Goal: Information Seeking & Learning: Learn about a topic

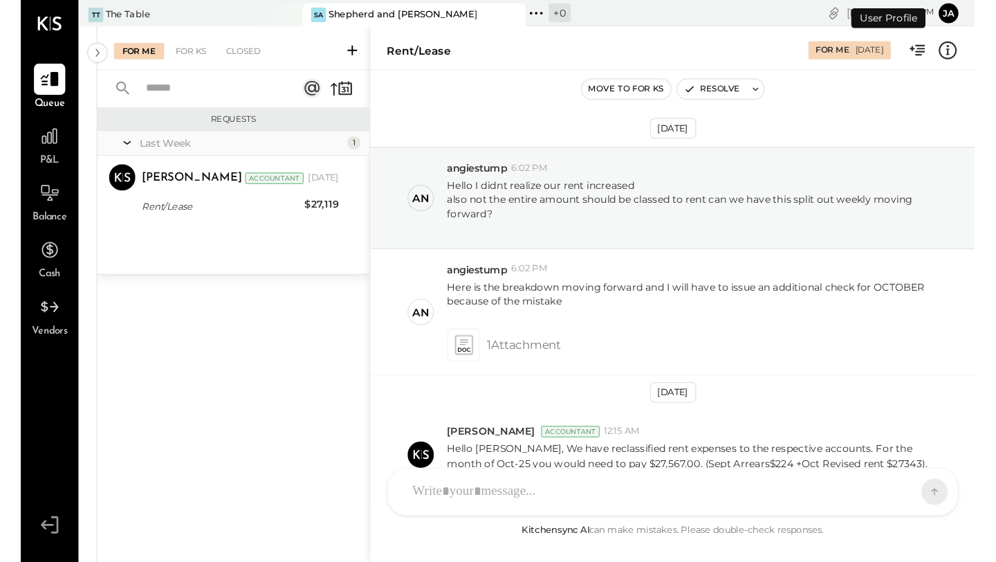
scroll to position [84, 0]
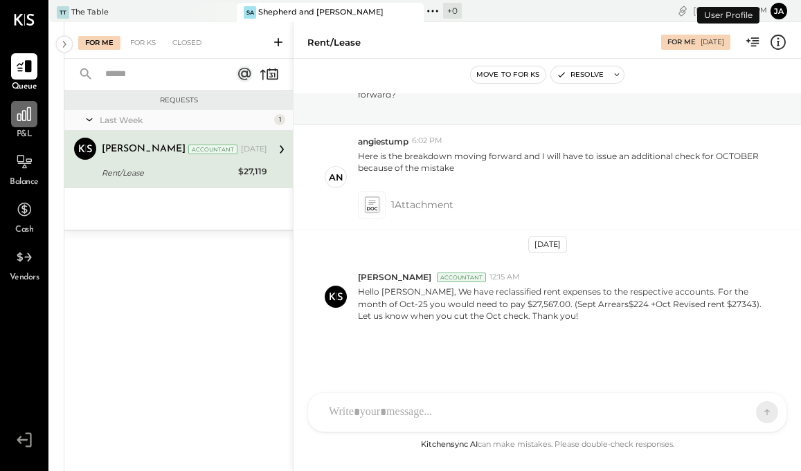
click at [19, 112] on icon at bounding box center [24, 114] width 18 height 18
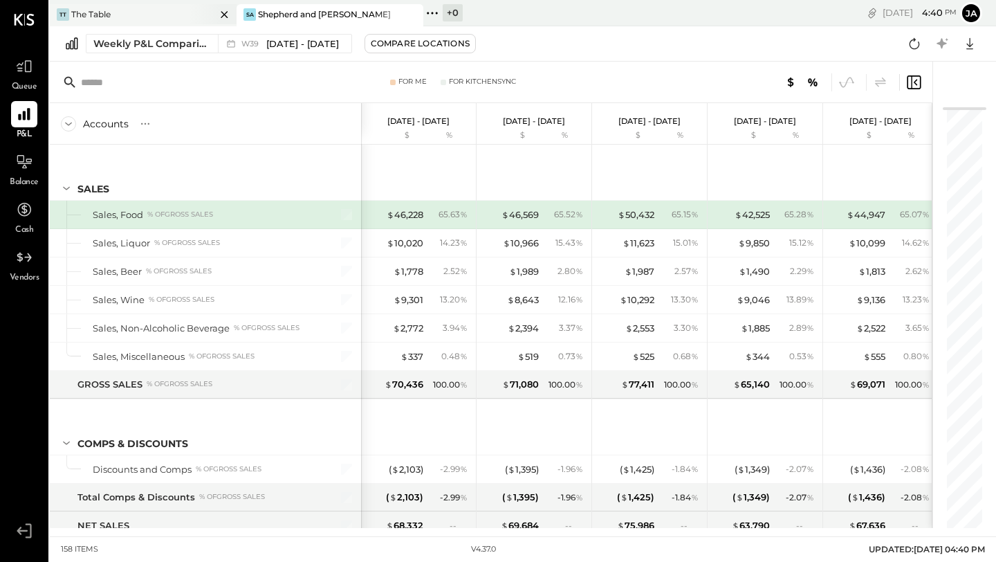
click at [172, 15] on div "TT The Table" at bounding box center [133, 14] width 166 height 12
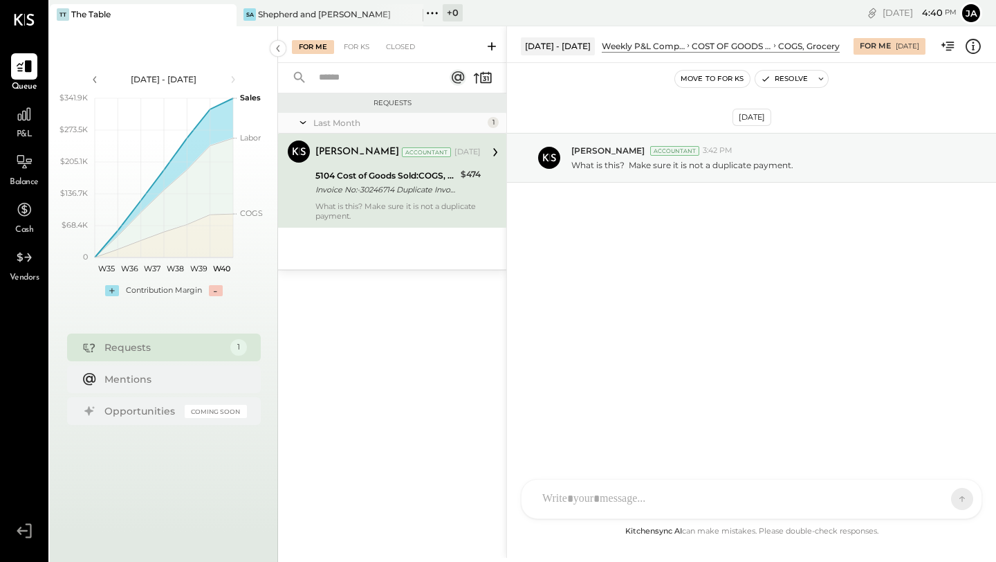
click at [33, 132] on div "P&L" at bounding box center [24, 121] width 26 height 40
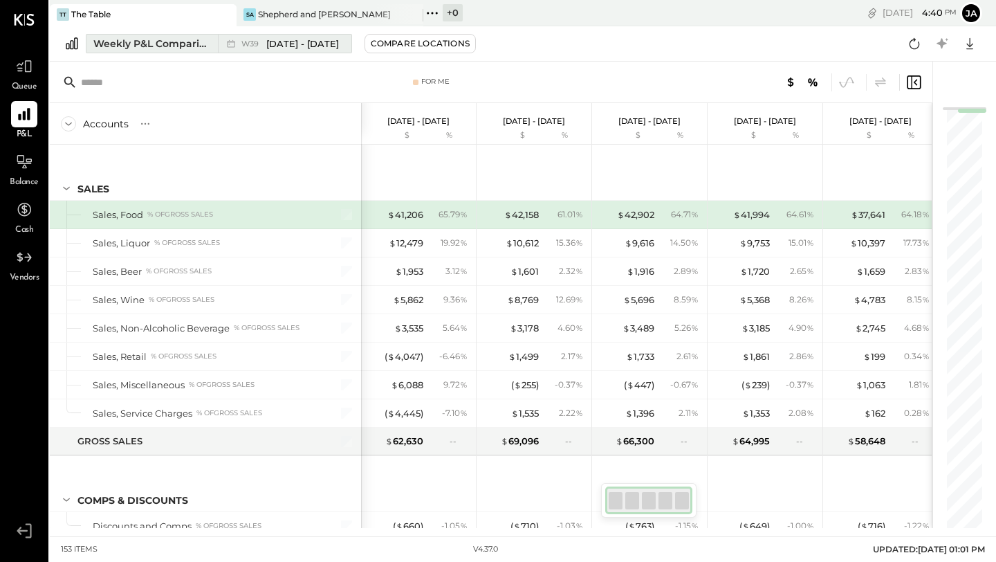
click at [190, 46] on div "Weekly P&L Comparison" at bounding box center [151, 44] width 116 height 14
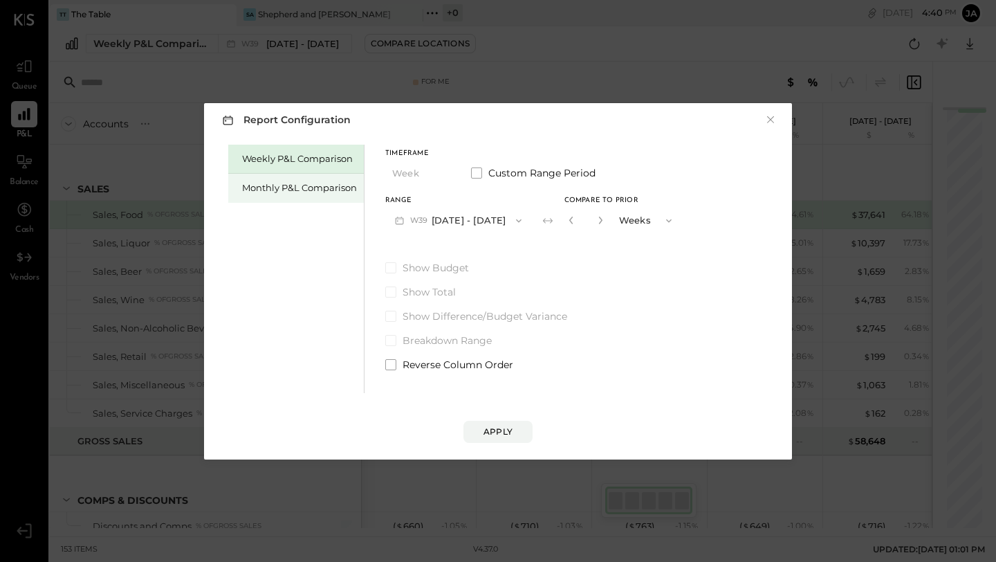
click at [349, 185] on div "Monthly P&L Comparison" at bounding box center [299, 187] width 115 height 13
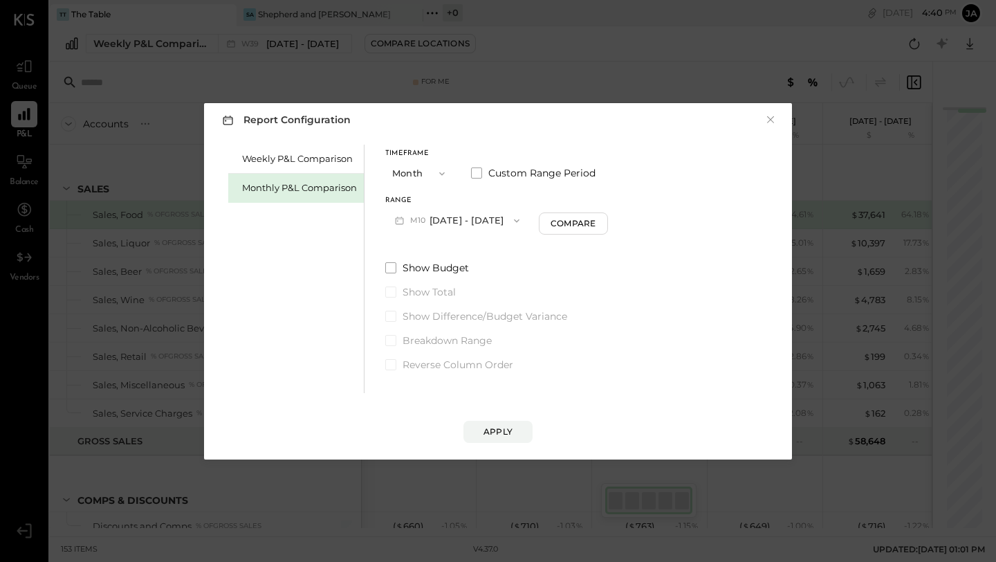
click at [481, 223] on button "M10 [DATE] - [DATE]" at bounding box center [457, 221] width 144 height 26
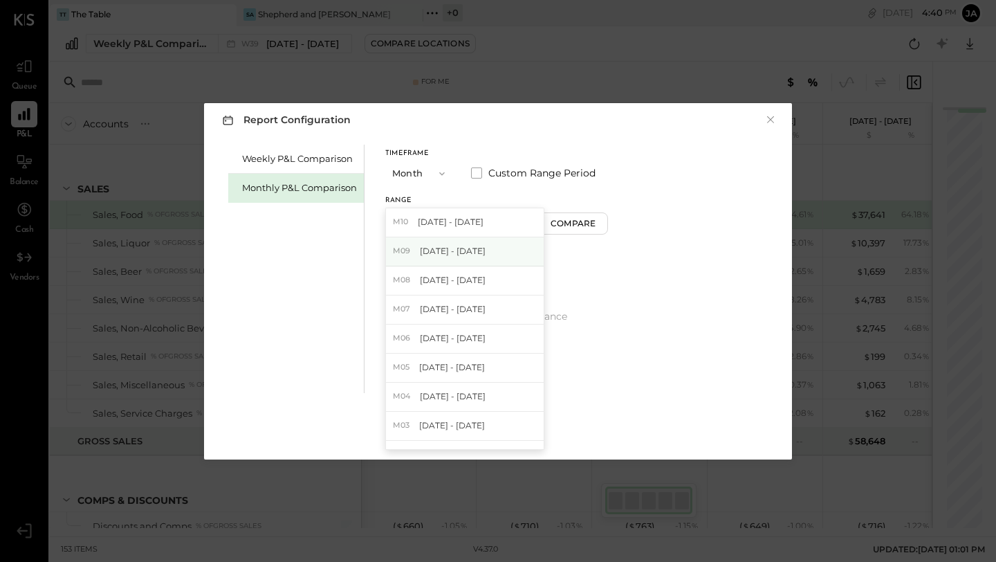
click at [468, 244] on div "M09 Sep 1 - 30, 2025" at bounding box center [465, 251] width 158 height 29
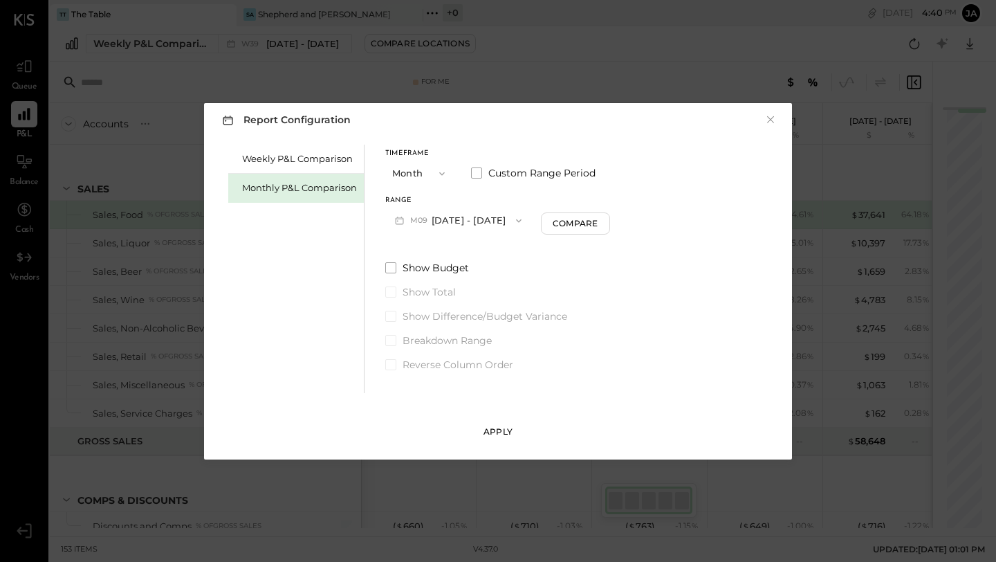
click at [514, 423] on button "Apply" at bounding box center [498, 432] width 69 height 22
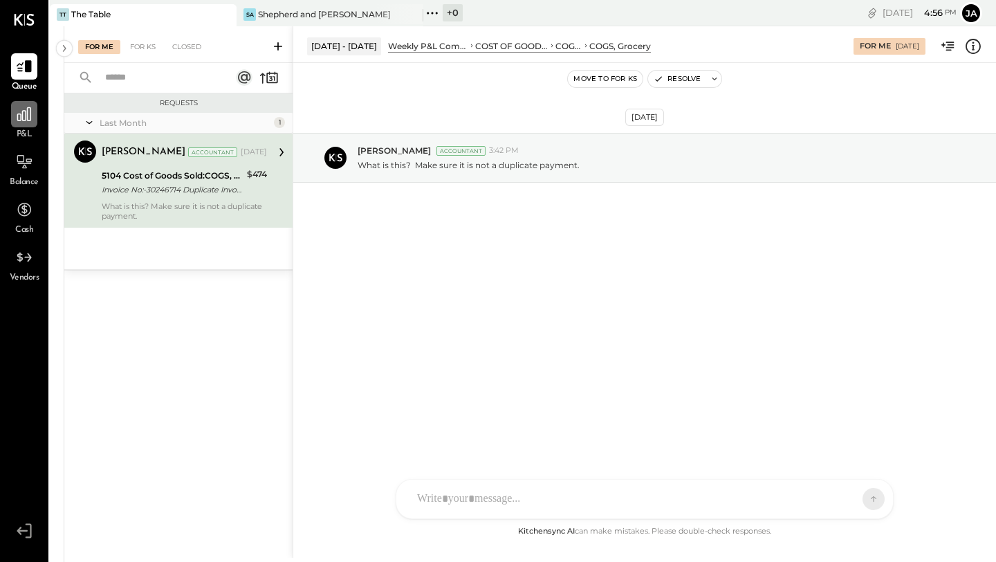
click at [30, 126] on div at bounding box center [24, 114] width 26 height 26
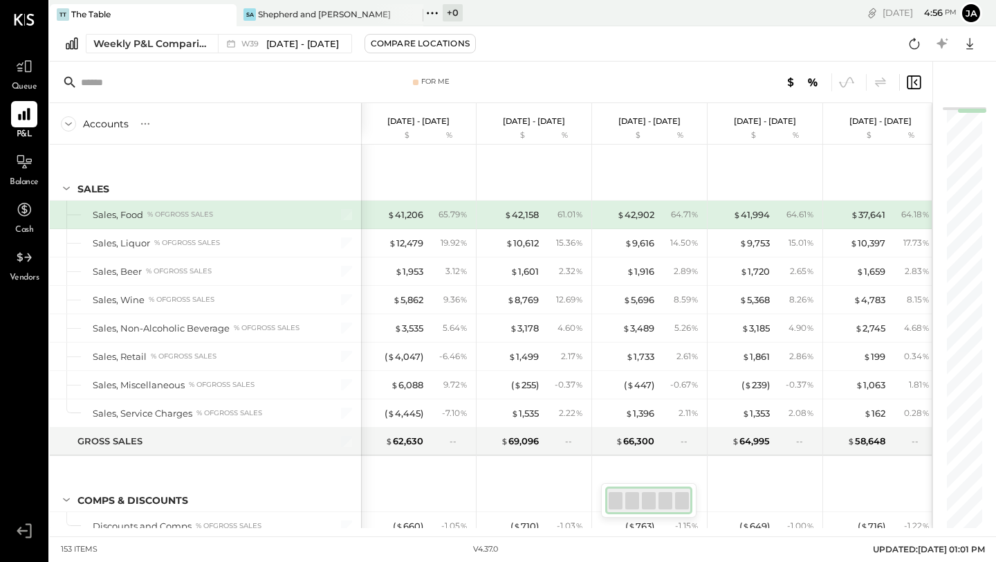
click at [174, 21] on div "TT The Table" at bounding box center [143, 15] width 187 height 22
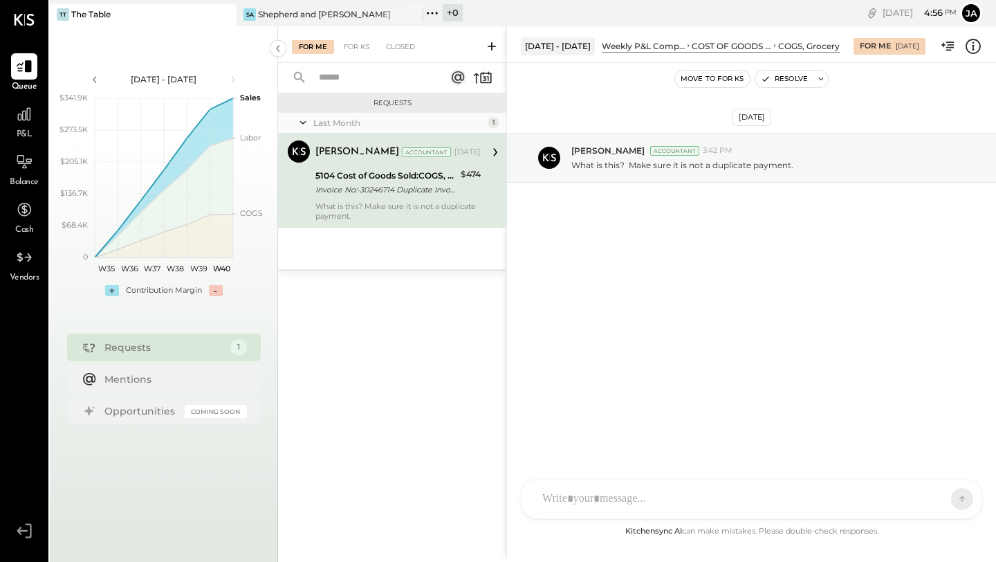
click at [9, 114] on div "P&L" at bounding box center [24, 121] width 40 height 40
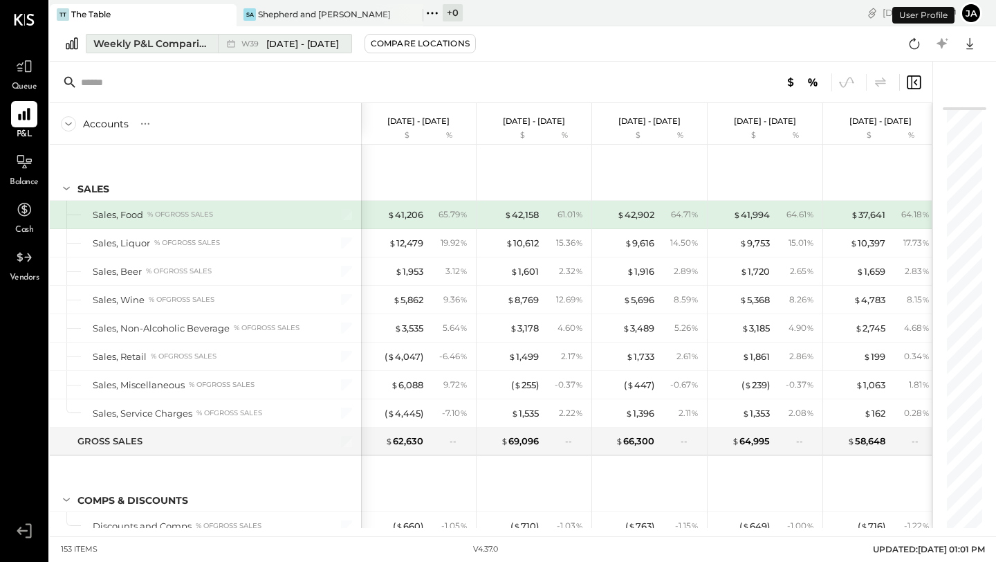
click at [193, 49] on div "Weekly P&L Comparison" at bounding box center [151, 44] width 116 height 14
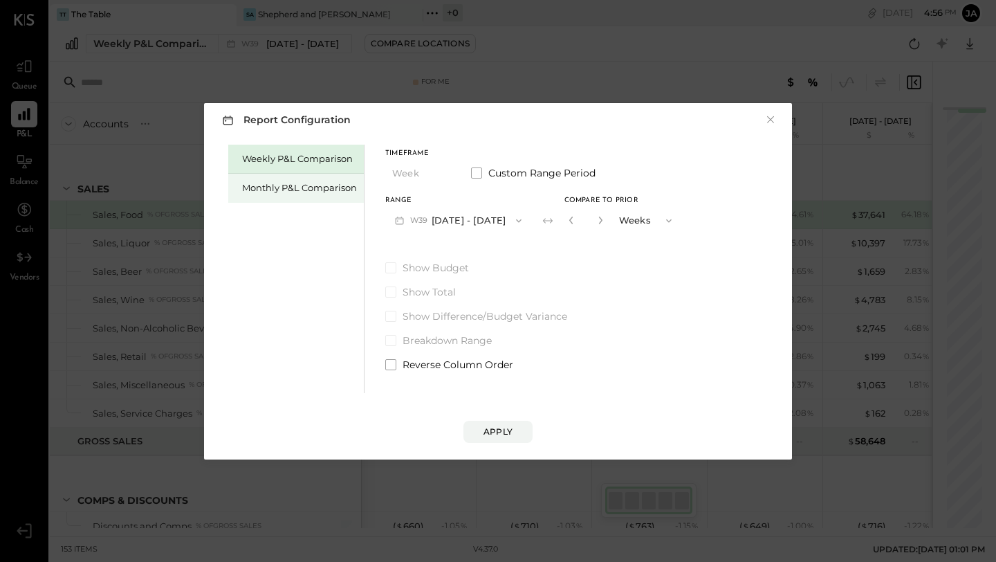
click at [310, 182] on div "Monthly P&L Comparison" at bounding box center [299, 187] width 115 height 13
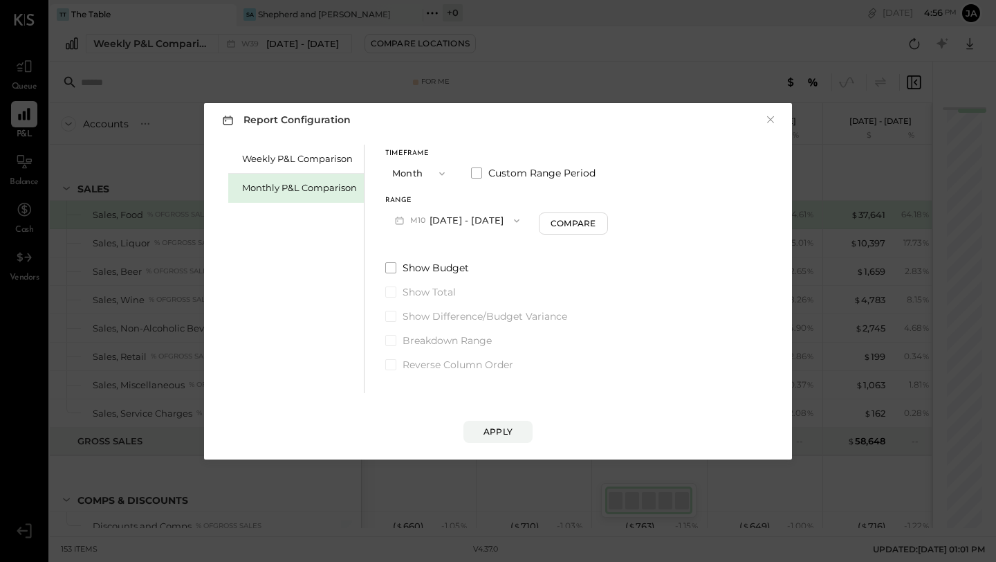
click at [468, 218] on button "M10 [DATE] - [DATE]" at bounding box center [457, 221] width 144 height 26
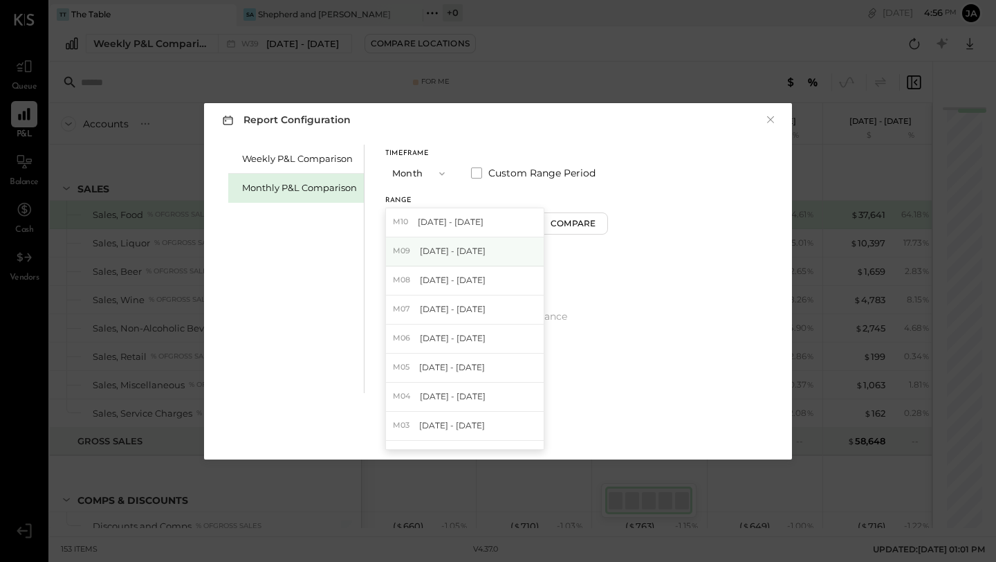
click at [455, 250] on span "[DATE] - [DATE]" at bounding box center [453, 251] width 66 height 12
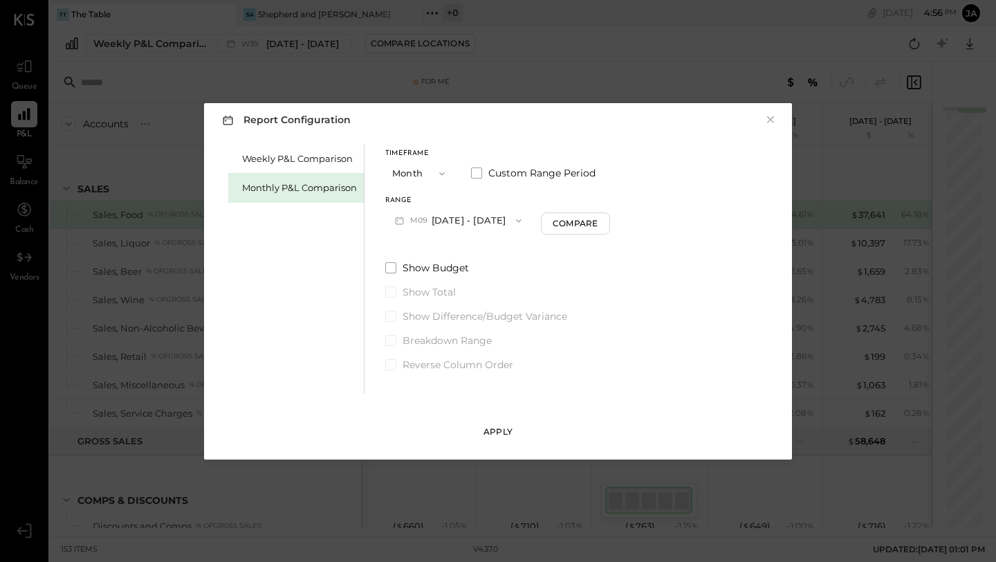
click at [508, 430] on div "Apply" at bounding box center [498, 432] width 29 height 12
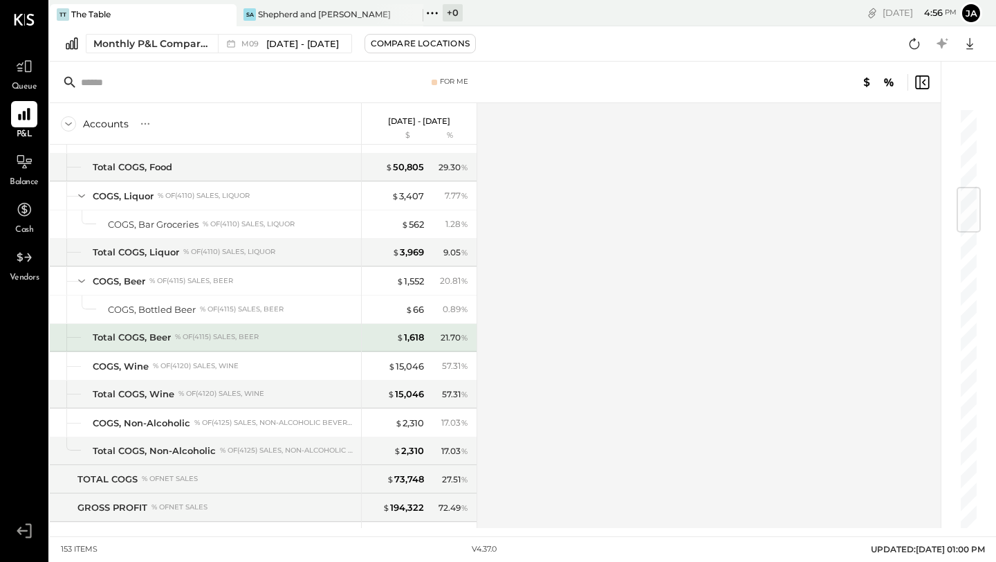
scroll to position [672, 0]
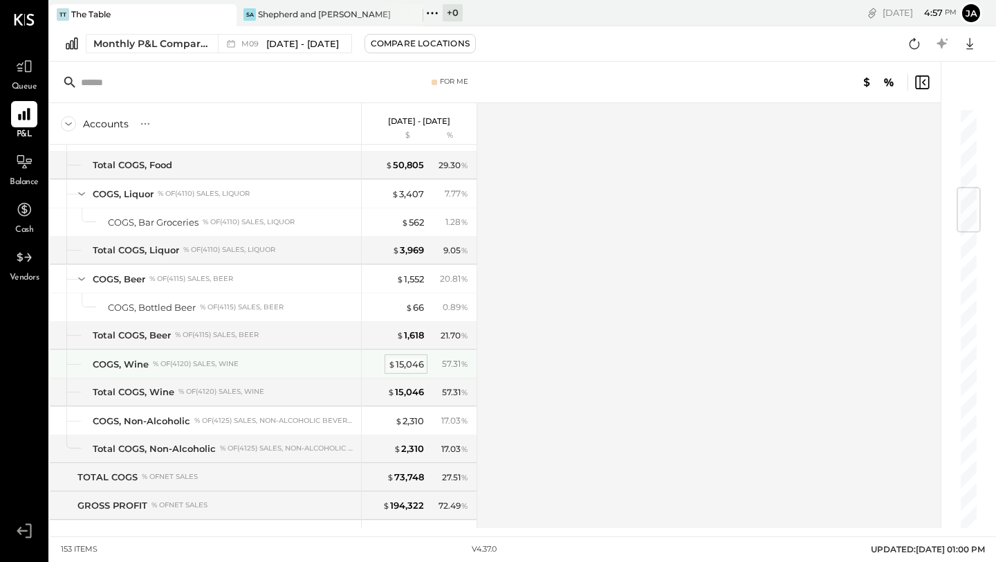
click at [406, 362] on div "$ 15,046" at bounding box center [406, 364] width 36 height 13
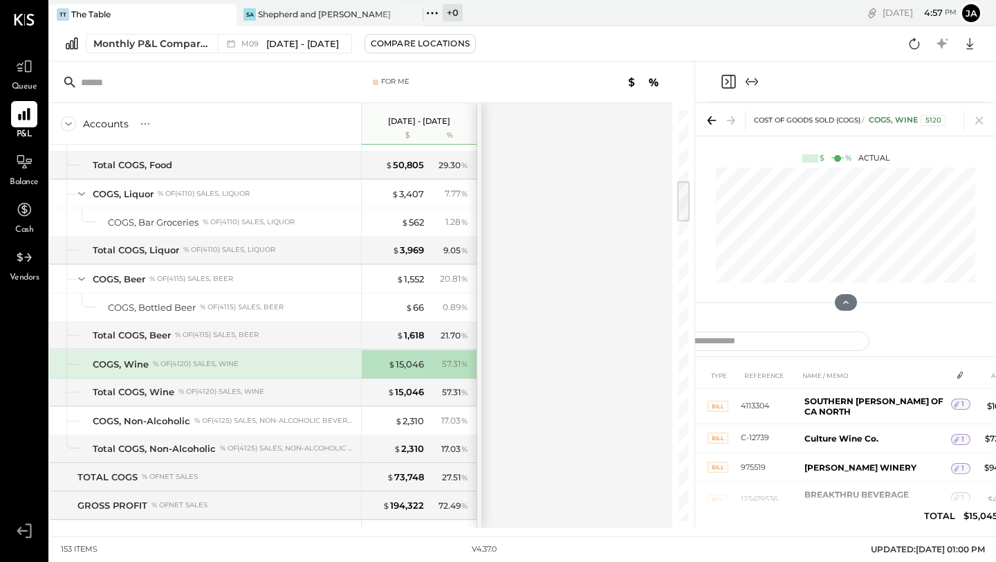
scroll to position [323, 0]
click at [785, 429] on td "C-12739" at bounding box center [770, 436] width 58 height 29
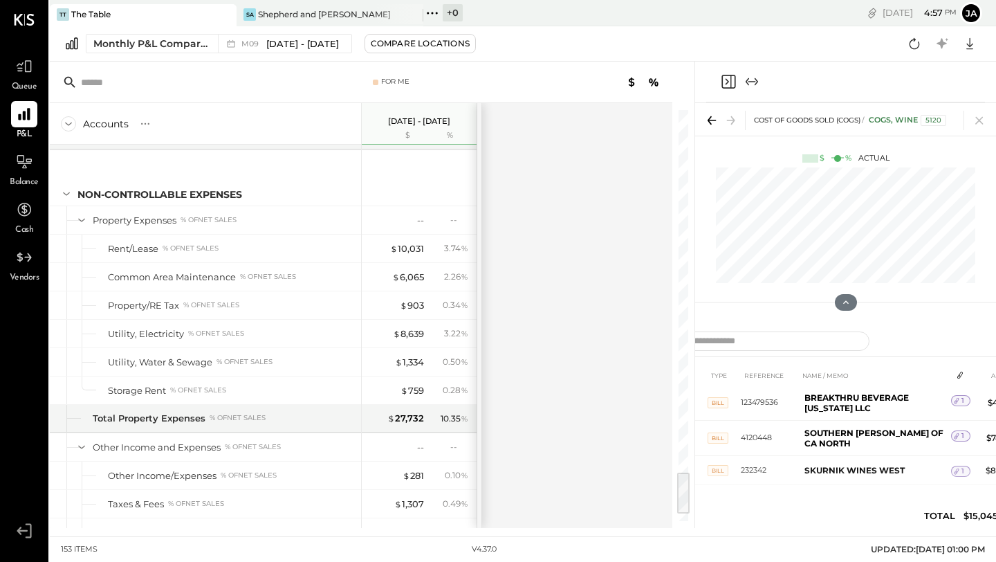
scroll to position [3505, 0]
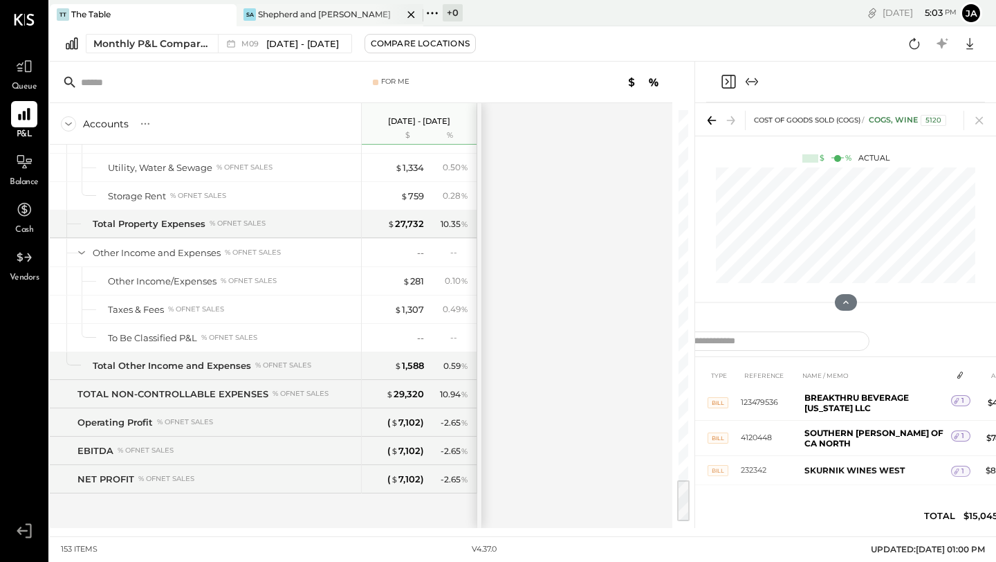
click at [273, 19] on div "Shepherd and [PERSON_NAME]" at bounding box center [324, 14] width 133 height 12
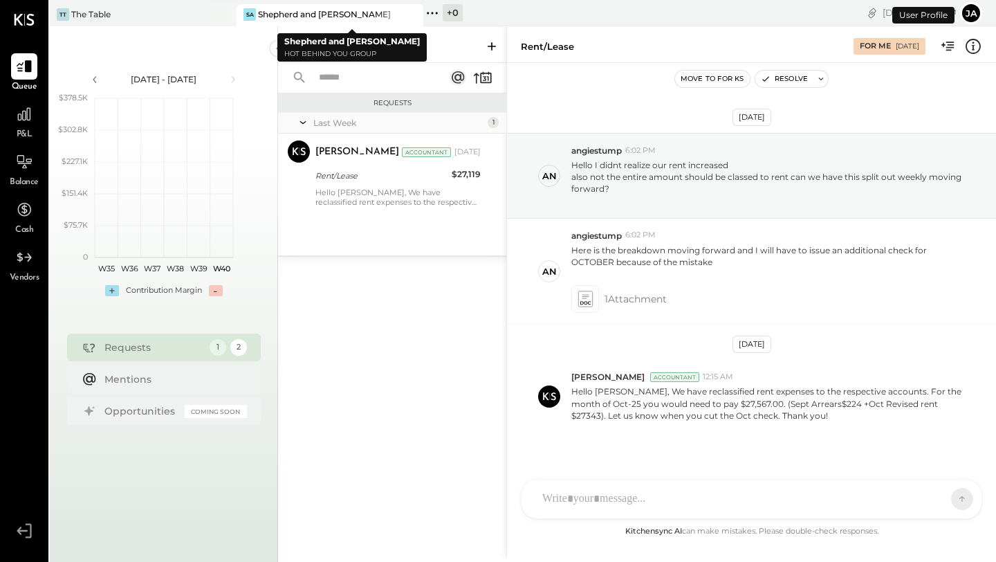
scroll to position [13, 0]
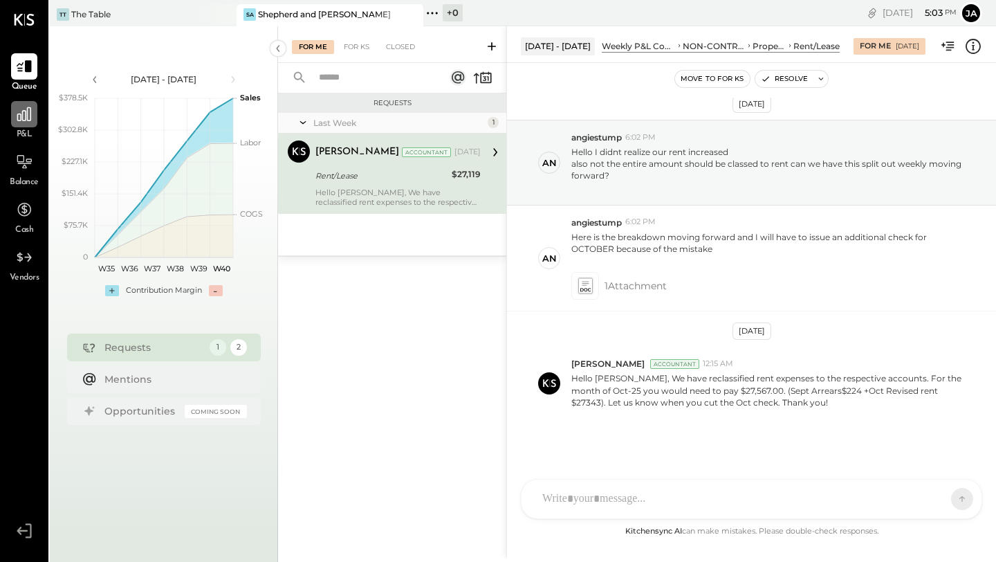
click at [29, 120] on icon at bounding box center [24, 114] width 14 height 14
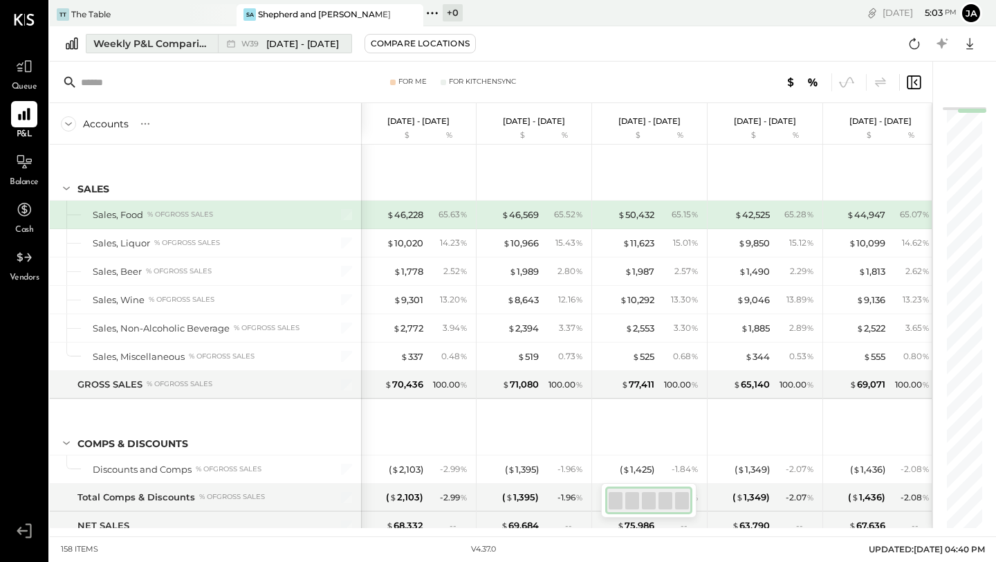
click at [190, 49] on div "Weekly P&L Comparison" at bounding box center [151, 44] width 116 height 14
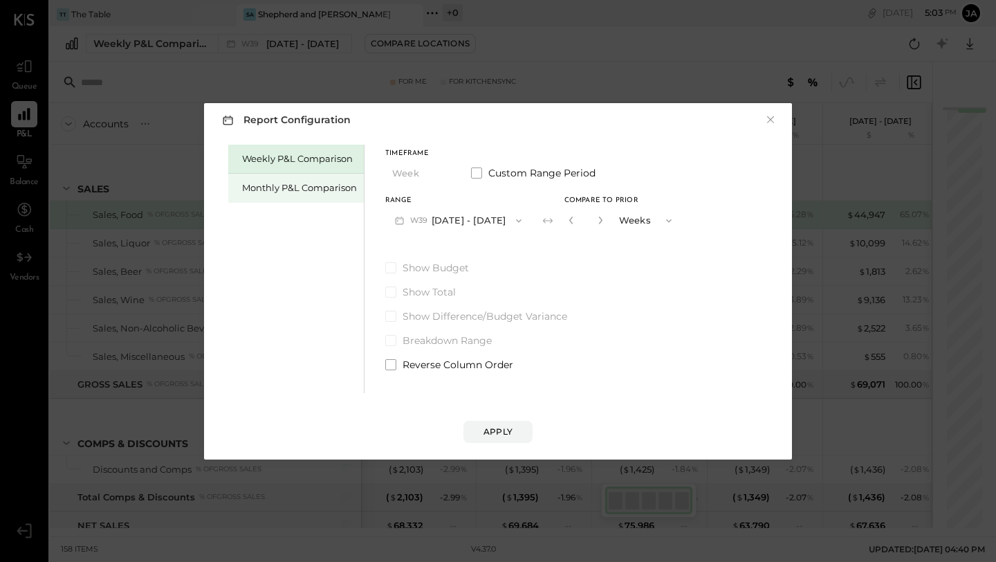
click at [283, 185] on div "Monthly P&L Comparison" at bounding box center [299, 187] width 115 height 13
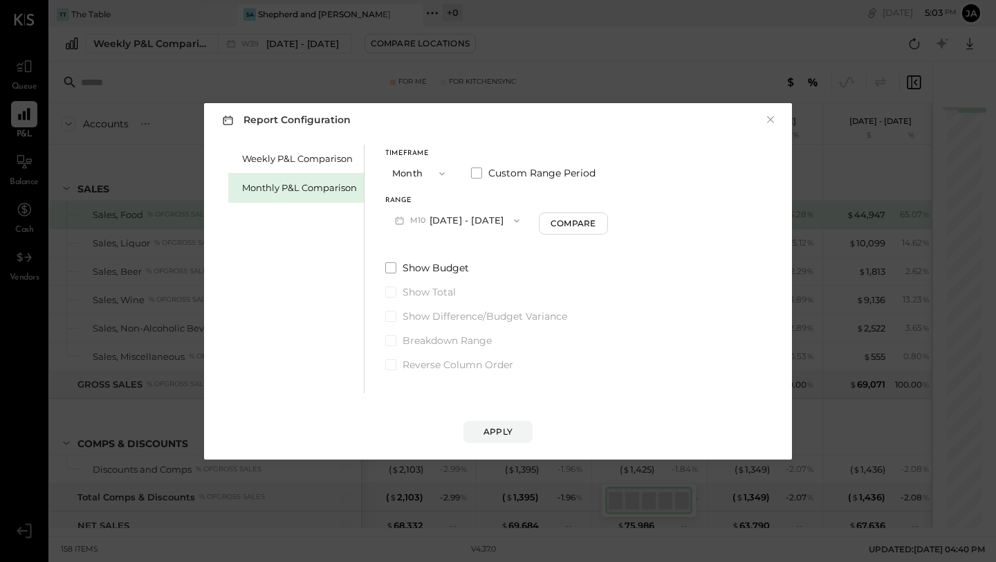
click at [436, 219] on button "M10 [DATE] - [DATE]" at bounding box center [457, 221] width 144 height 26
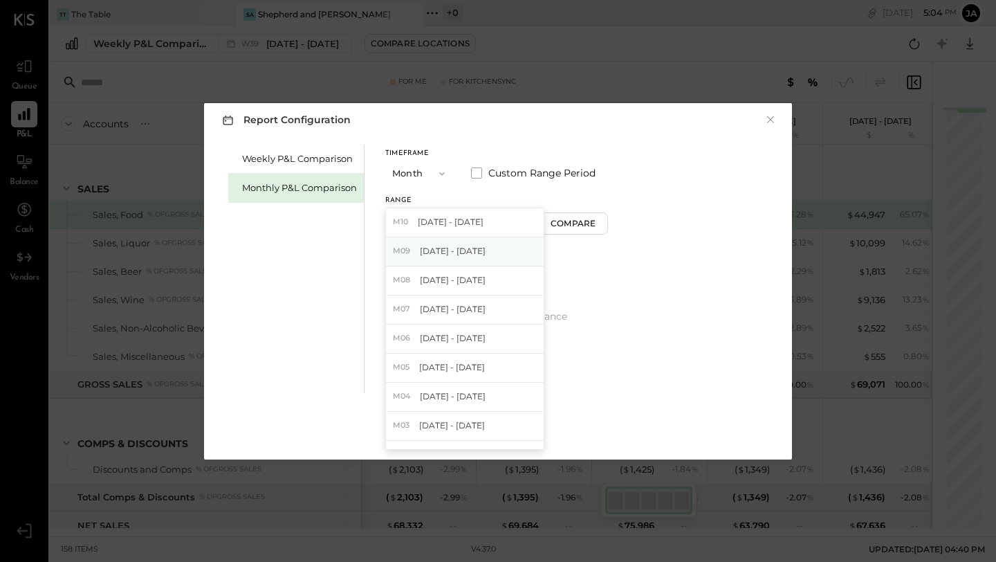
click at [430, 253] on span "[DATE] - [DATE]" at bounding box center [453, 251] width 66 height 12
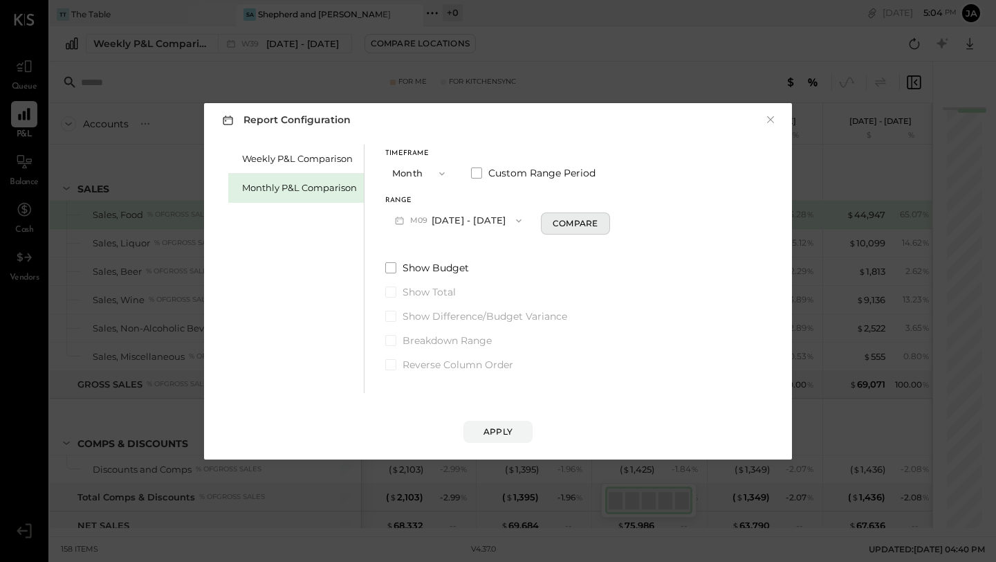
click at [565, 230] on button "Compare" at bounding box center [575, 223] width 69 height 22
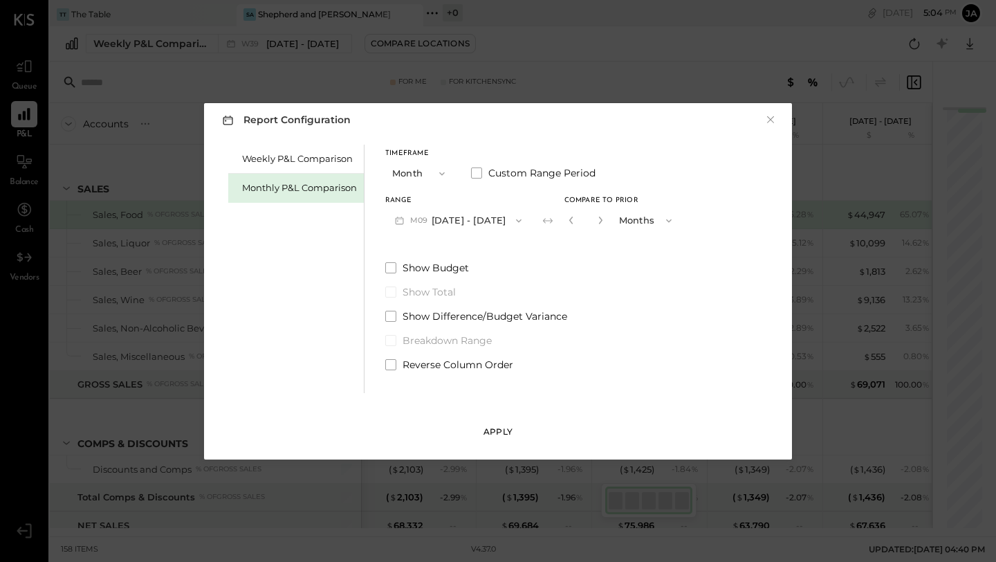
click at [494, 435] on div "Apply" at bounding box center [498, 432] width 29 height 12
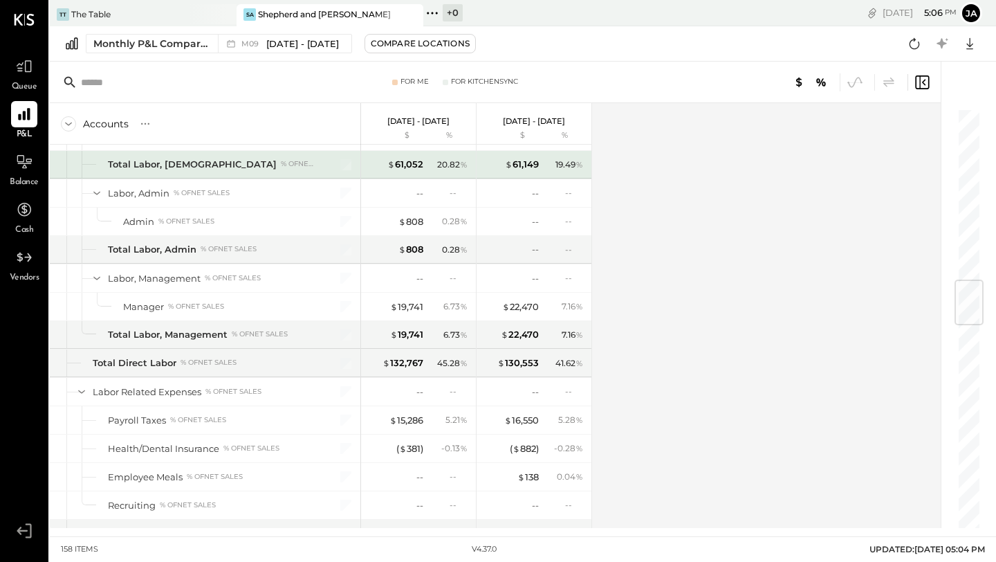
scroll to position [1441, 0]
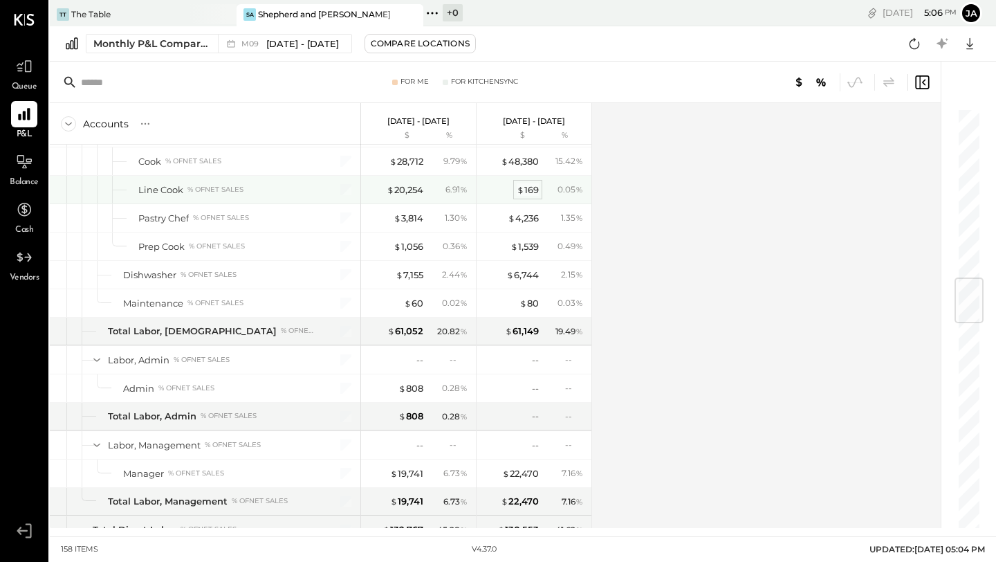
click at [526, 194] on div "$ 169" at bounding box center [528, 189] width 22 height 13
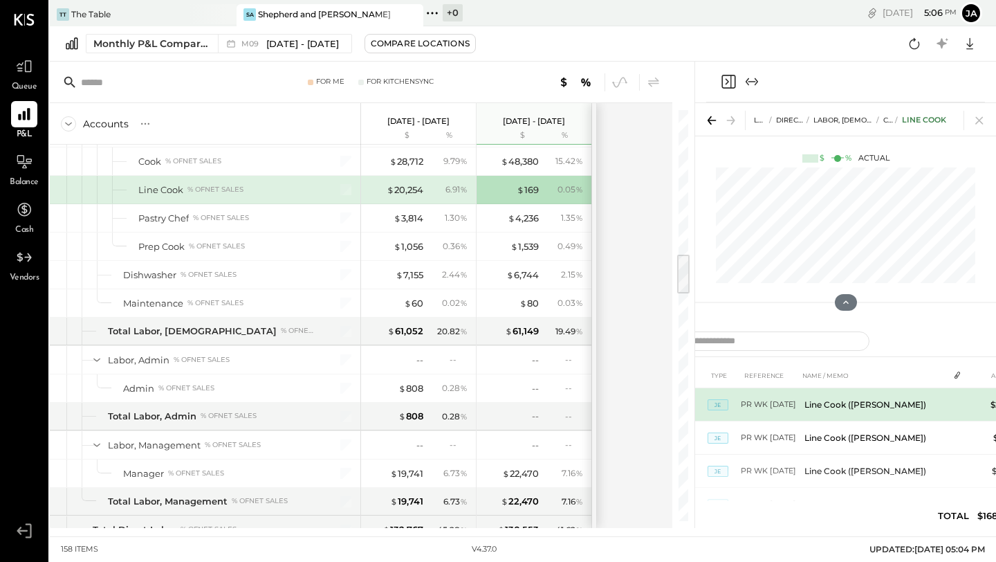
click at [800, 405] on td "Line Cook ([PERSON_NAME])" at bounding box center [873, 404] width 149 height 33
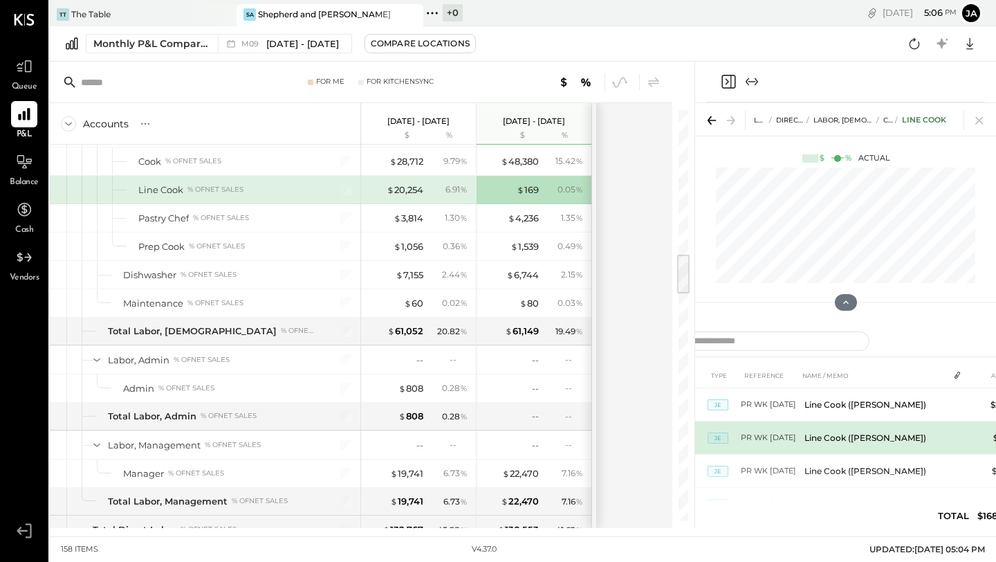
click at [737, 439] on td "JE" at bounding box center [724, 437] width 33 height 33
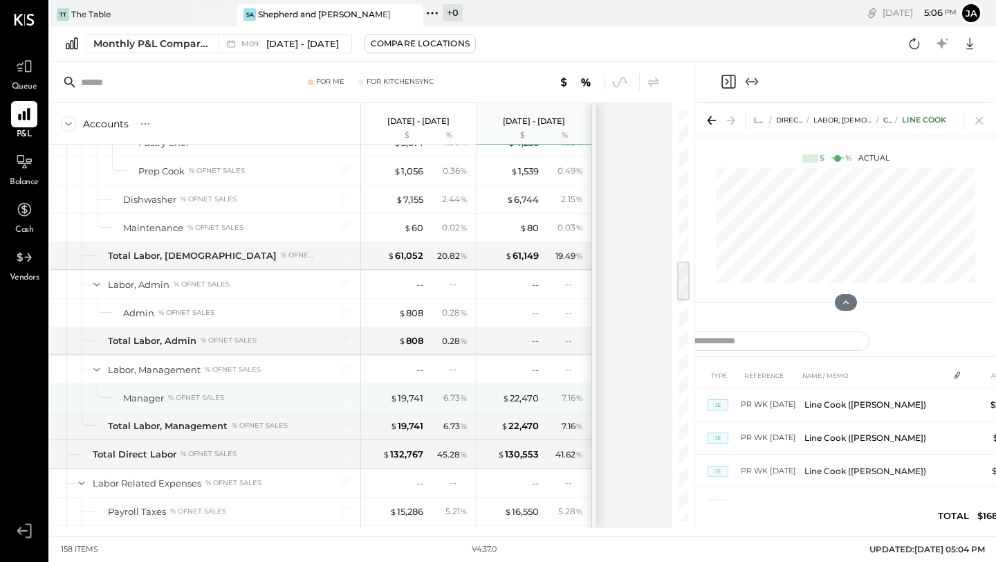
scroll to position [1526, 0]
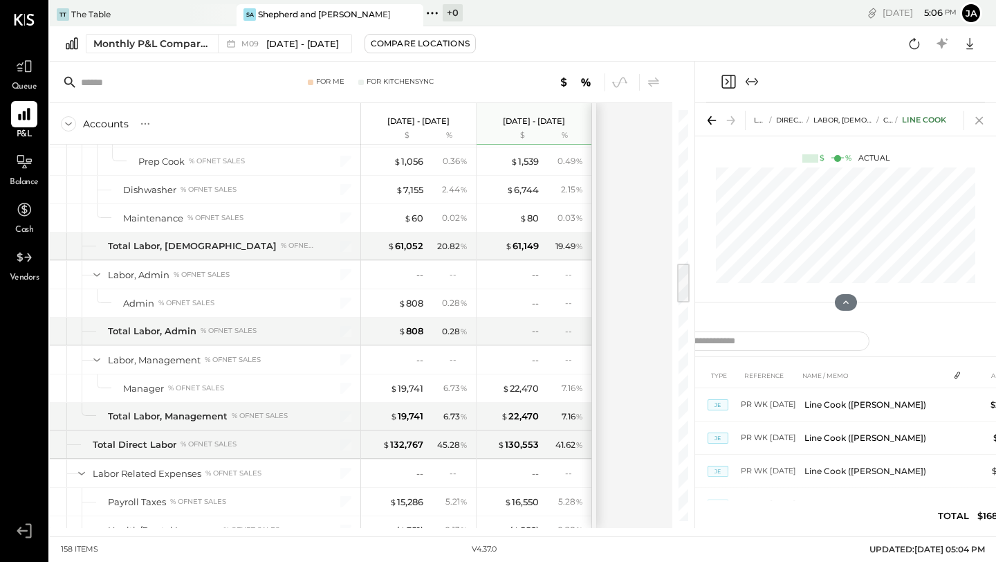
click at [800, 120] on icon at bounding box center [979, 120] width 19 height 19
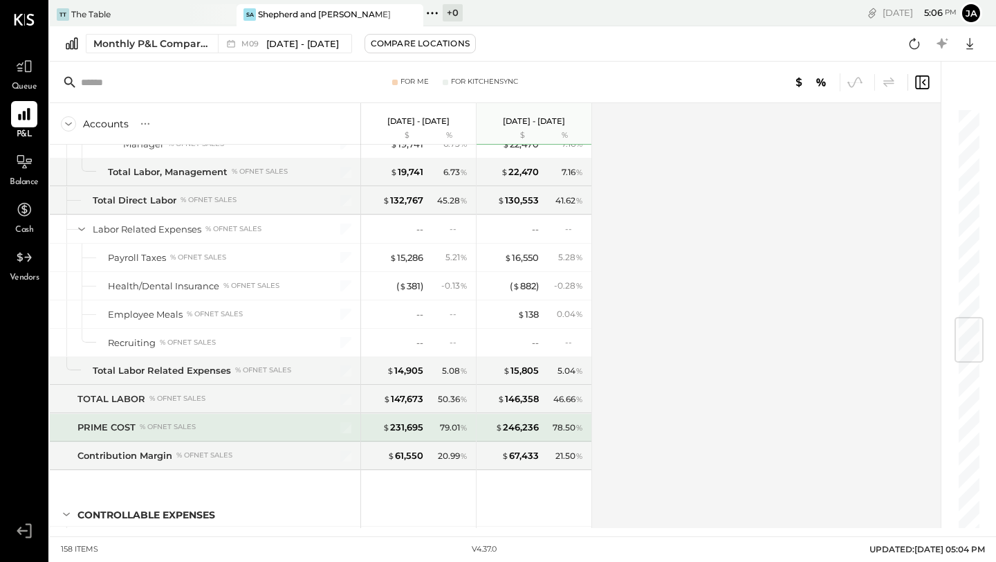
scroll to position [1773, 0]
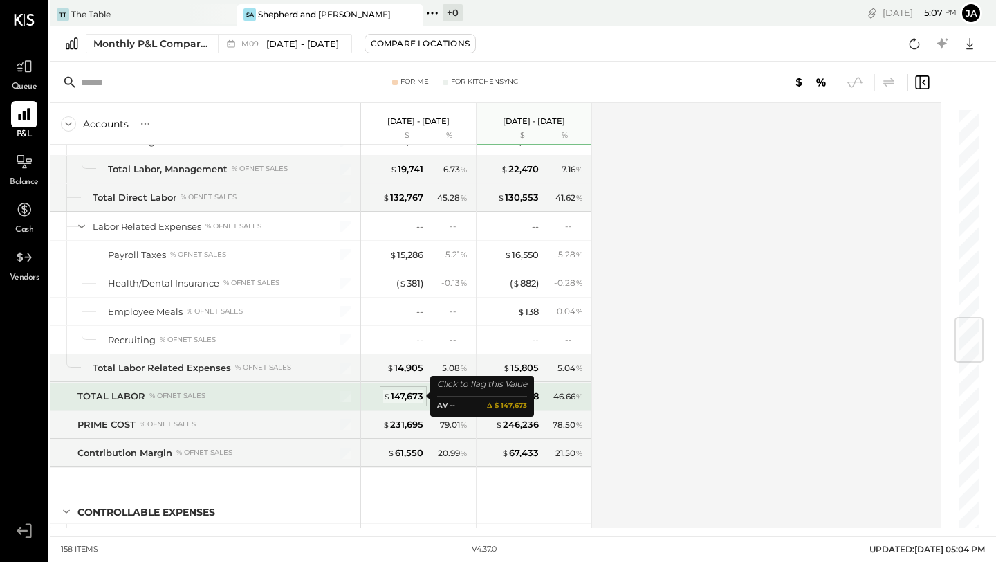
click at [418, 393] on div "$ 147,673" at bounding box center [403, 396] width 40 height 13
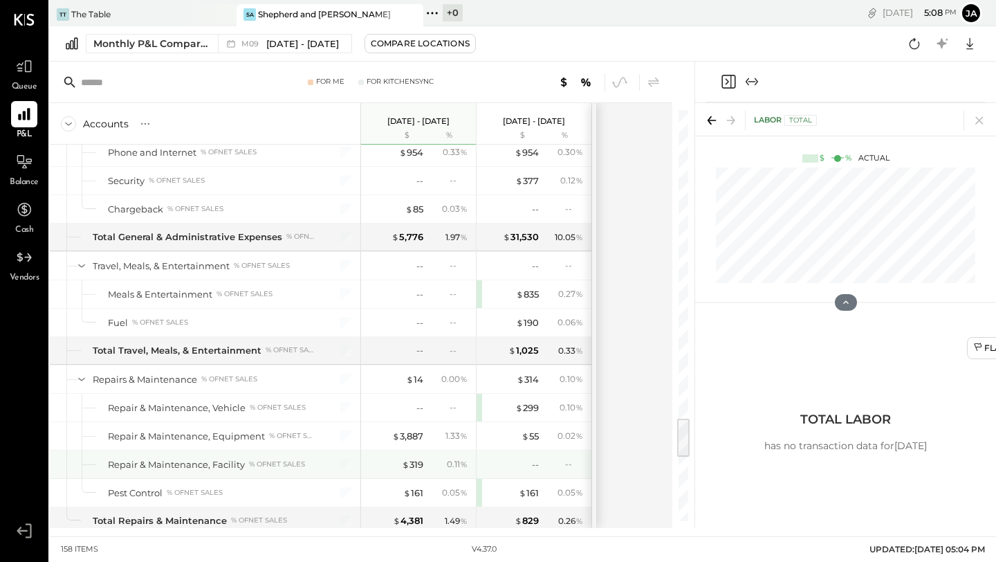
scroll to position [3067, 0]
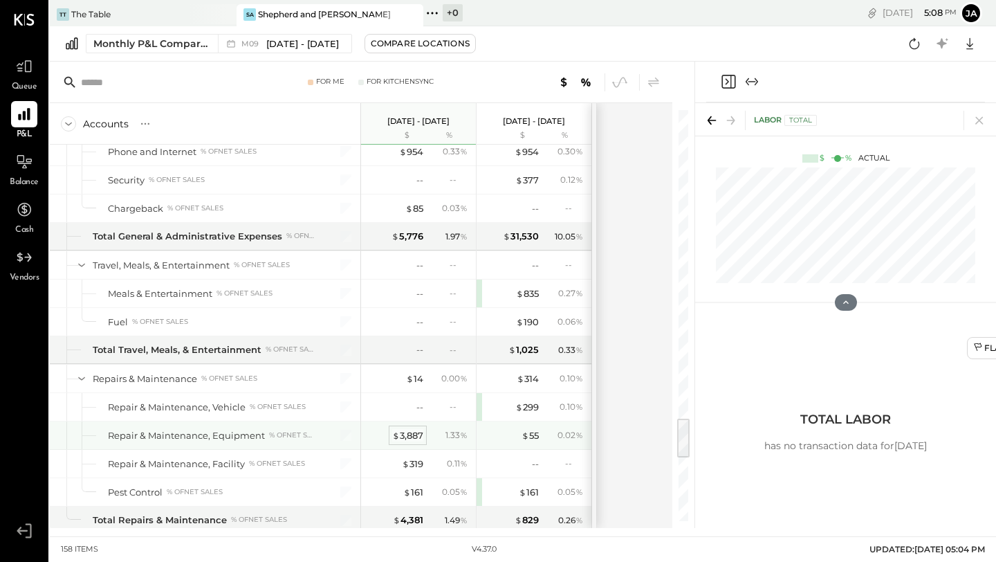
click at [410, 430] on div "$ 3,887" at bounding box center [407, 435] width 31 height 13
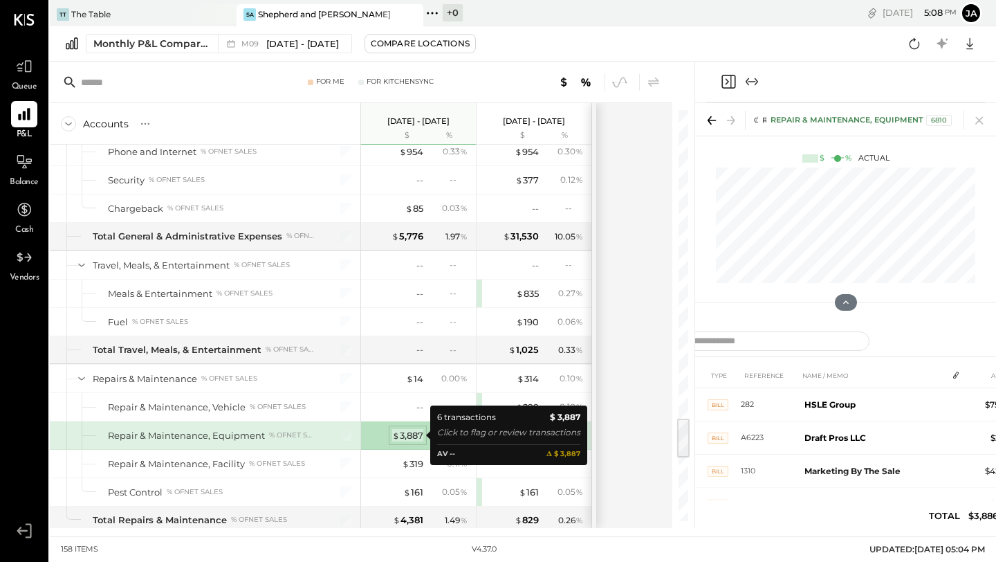
click at [410, 438] on div "$ 3,887" at bounding box center [407, 435] width 31 height 13
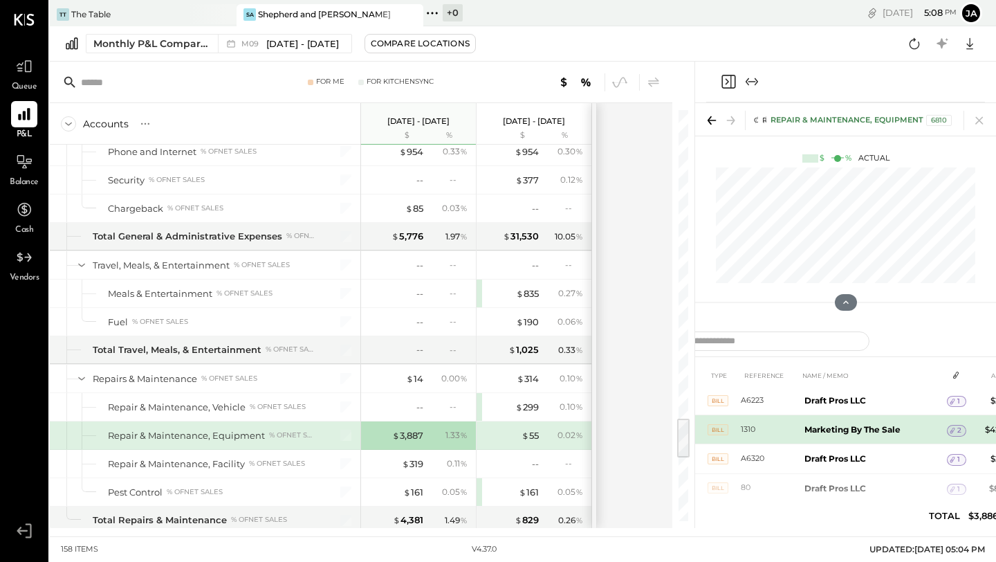
scroll to position [32, 0]
click at [800, 433] on b "Marketing By The Sale" at bounding box center [853, 428] width 96 height 10
click at [800, 423] on td "Marketing By The Sale" at bounding box center [873, 428] width 148 height 29
click at [800, 426] on td "Marketing By The Sale" at bounding box center [873, 428] width 148 height 29
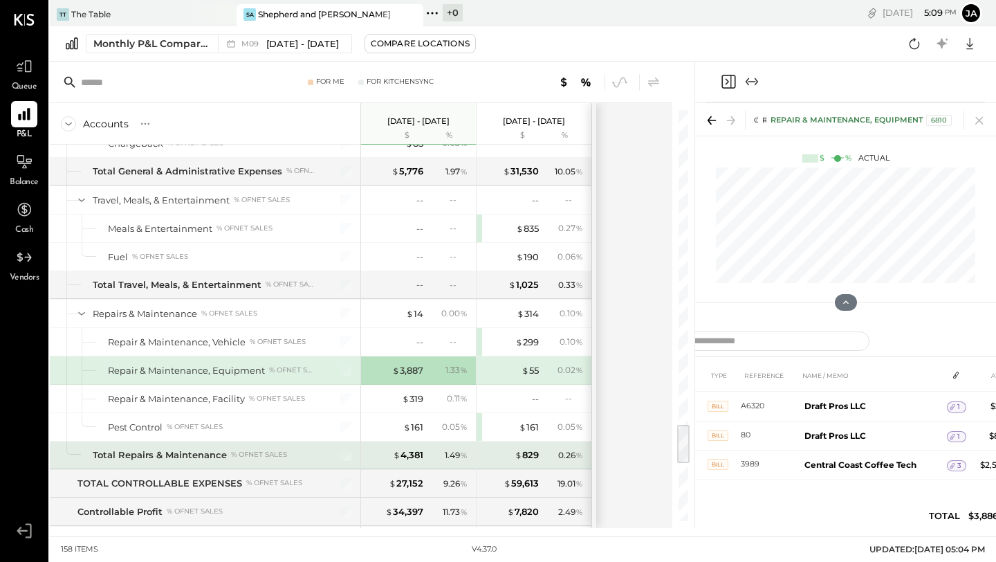
scroll to position [3132, 0]
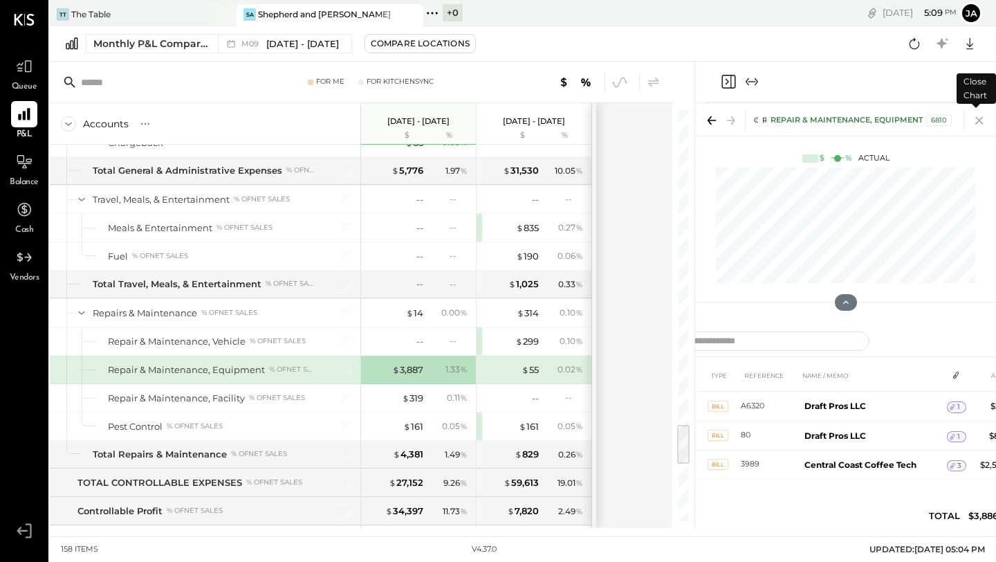
click at [800, 120] on icon at bounding box center [979, 120] width 19 height 19
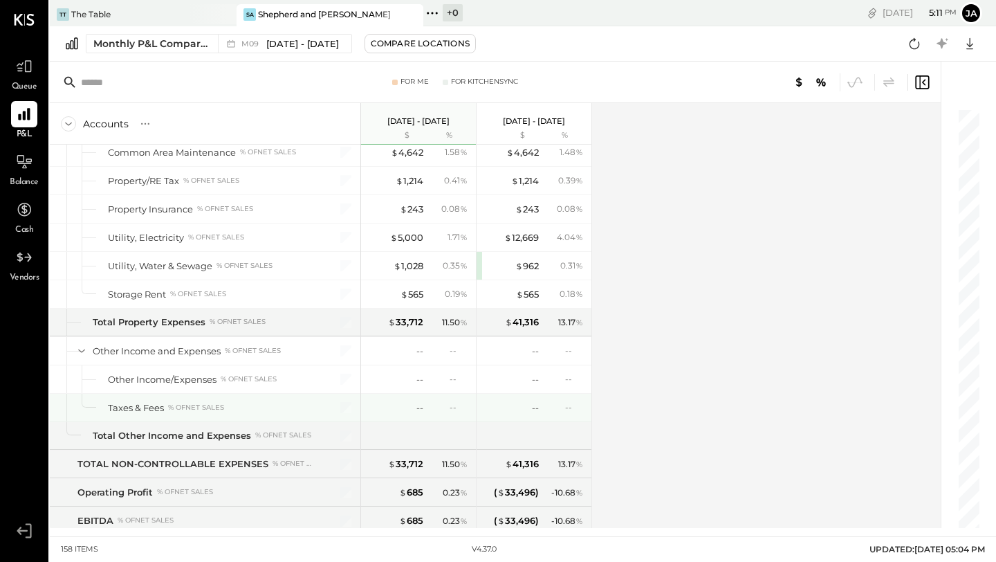
scroll to position [3702, 0]
